Goal: Check status: Check status

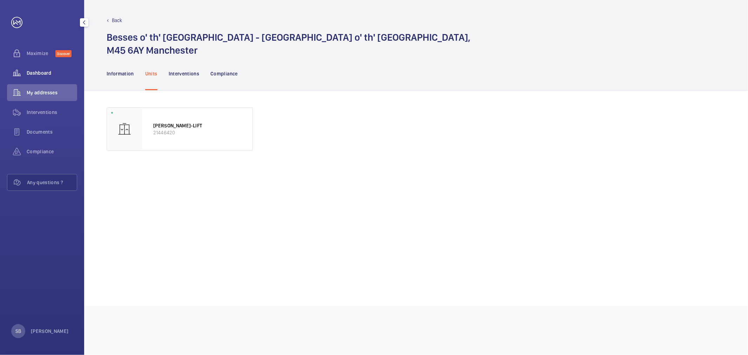
drag, startPoint x: 33, startPoint y: 58, endPoint x: 33, endPoint y: 71, distance: 13.3
click at [33, 63] on div "Maximize Discover" at bounding box center [42, 55] width 70 height 20
click at [33, 72] on span "Dashboard" at bounding box center [52, 72] width 51 height 7
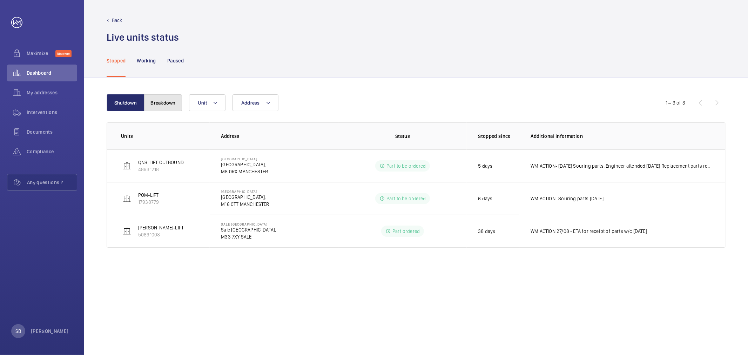
click at [167, 102] on button "Breakdown" at bounding box center [163, 102] width 38 height 17
